Goal: Task Accomplishment & Management: Manage account settings

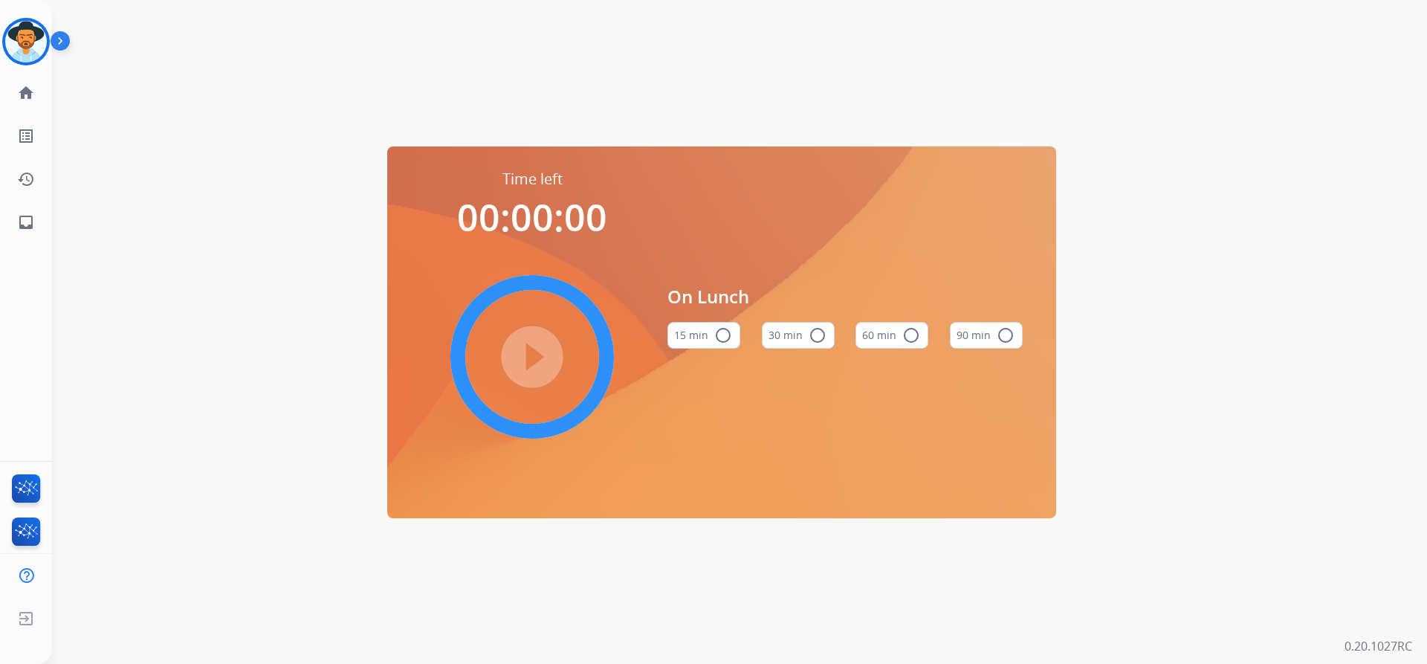
click at [55, 36] on img at bounding box center [63, 44] width 25 height 28
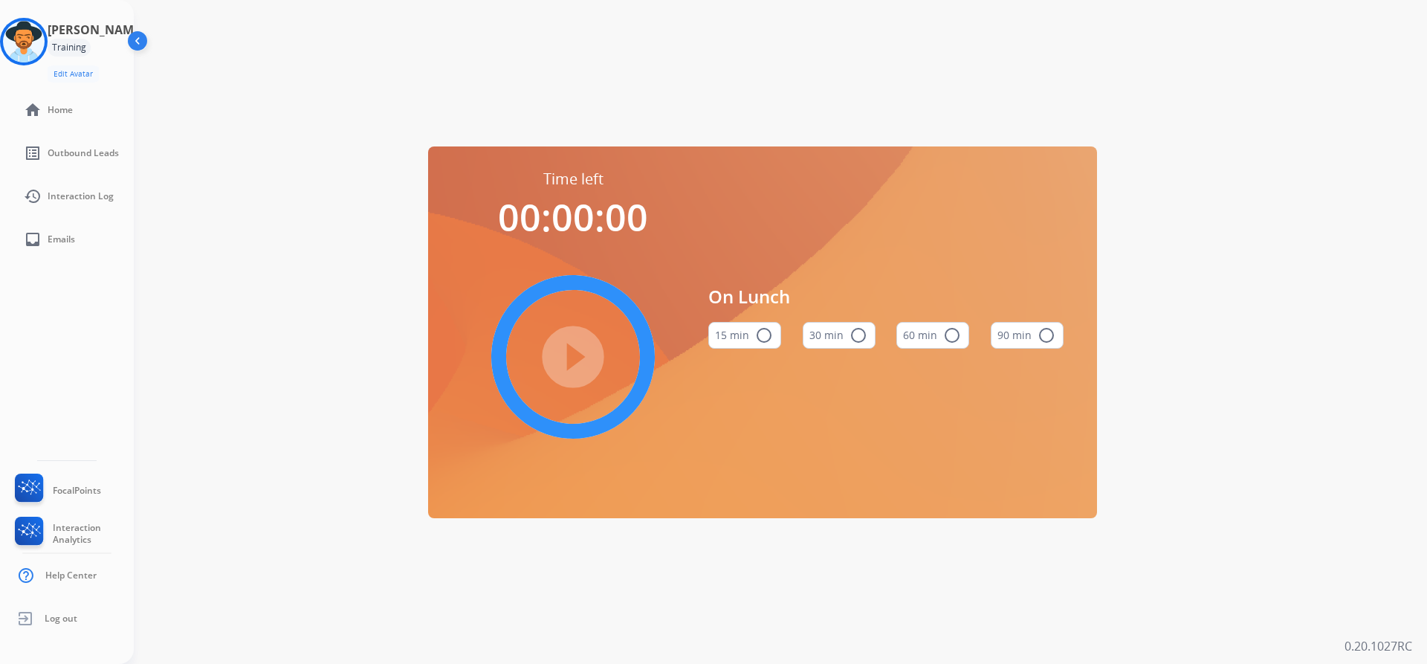
click at [65, 45] on div "[PERSON_NAME] Training Edit Avatar Agent: [PERSON_NAME] Profile: Extend_Trainin…" at bounding box center [67, 50] width 134 height 65
click at [23, 41] on img at bounding box center [24, 42] width 42 height 42
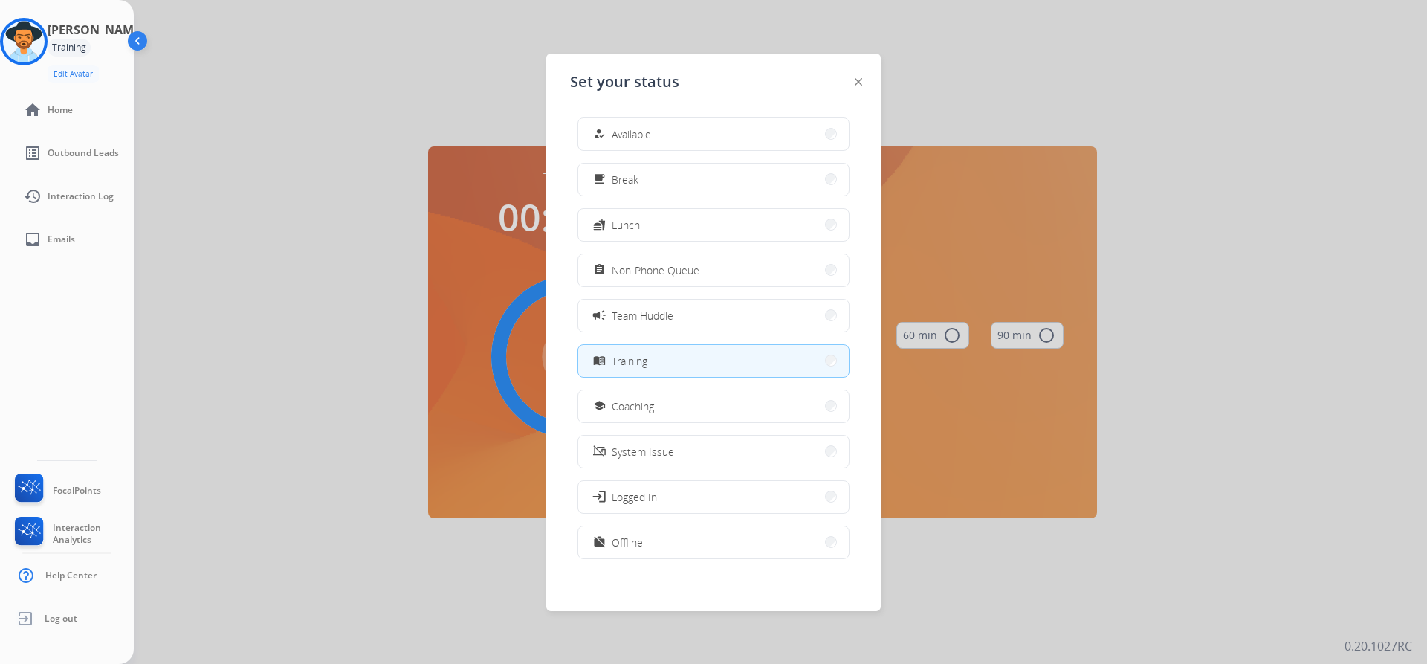
click at [670, 361] on button "menu_book Training" at bounding box center [713, 361] width 271 height 32
